Goal: Task Accomplishment & Management: Manage account settings

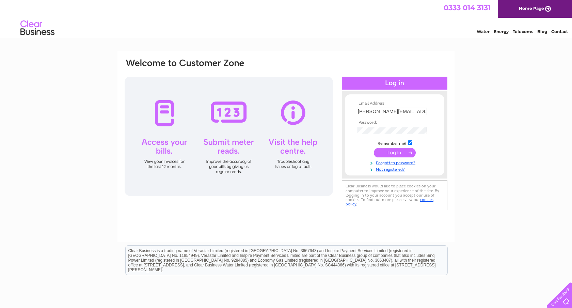
click at [391, 154] on input "submit" at bounding box center [395, 153] width 42 height 10
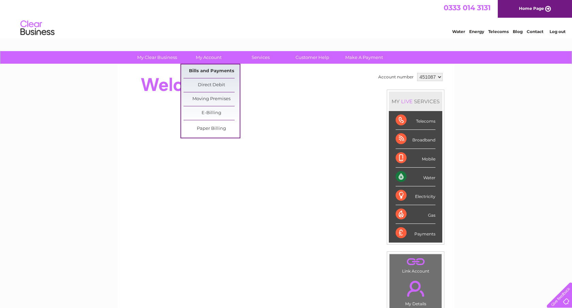
click at [207, 68] on link "Bills and Payments" at bounding box center [212, 71] width 56 height 14
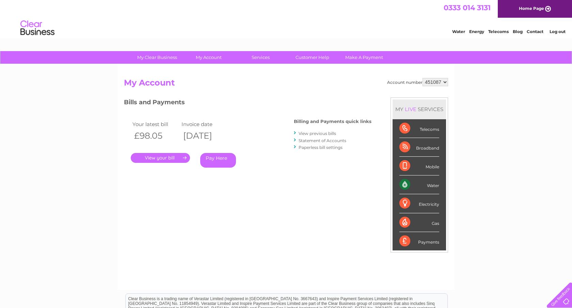
click at [166, 158] on link "." at bounding box center [160, 158] width 59 height 10
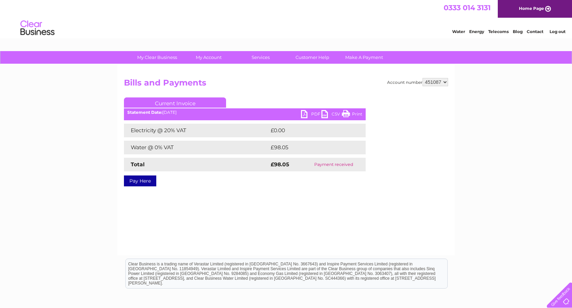
click at [313, 113] on link "PDF" at bounding box center [311, 115] width 20 height 10
